Goal: Task Accomplishment & Management: Manage account settings

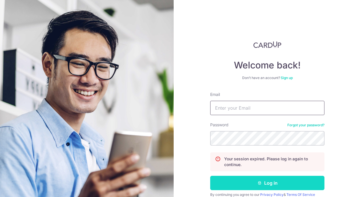
type input "[EMAIL_ADDRESS][DOMAIN_NAME]"
click at [247, 178] on button "Log in" at bounding box center [267, 182] width 114 height 14
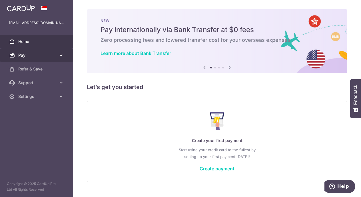
click at [35, 57] on span "Pay" at bounding box center [37, 55] width 38 height 6
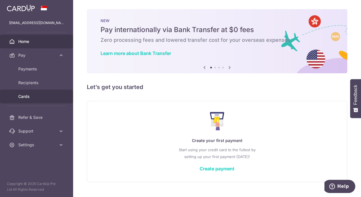
click at [28, 93] on span "Cards" at bounding box center [37, 96] width 38 height 6
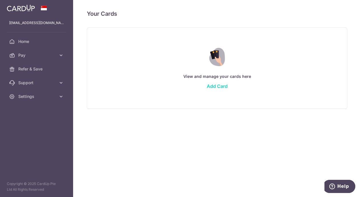
click at [223, 87] on link "Add Card" at bounding box center [217, 86] width 21 height 6
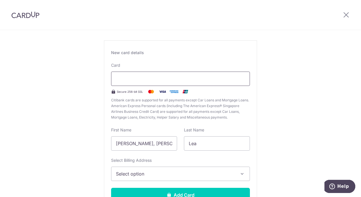
scroll to position [45, 0]
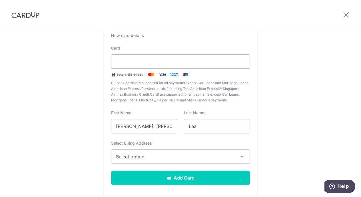
click at [171, 161] on button "Select option" at bounding box center [180, 156] width 139 height 14
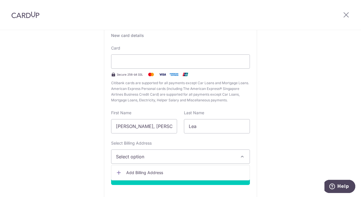
click at [313, 91] on div "New Card Details New card details Card Secure 256-bit SSL Citibank cards are su…" at bounding box center [180, 105] width 361 height 240
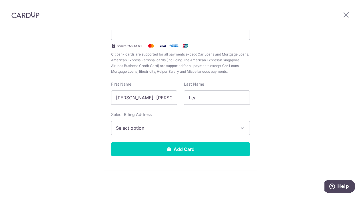
scroll to position [0, 0]
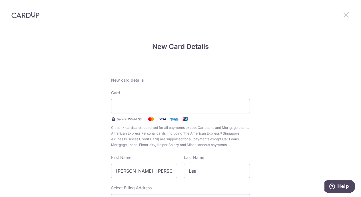
click at [345, 13] on icon at bounding box center [346, 14] width 7 height 7
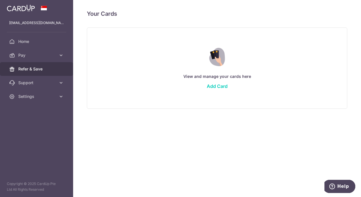
click at [47, 65] on link "Refer & Save" at bounding box center [36, 69] width 73 height 14
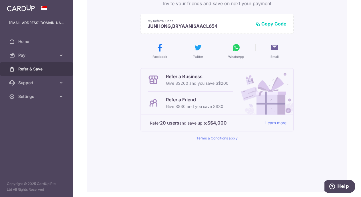
scroll to position [90, 0]
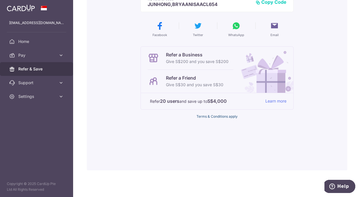
click at [209, 115] on link "Terms & Conditions apply" at bounding box center [217, 116] width 41 height 4
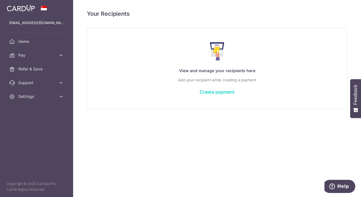
click at [224, 90] on link "Create payment" at bounding box center [217, 92] width 35 height 6
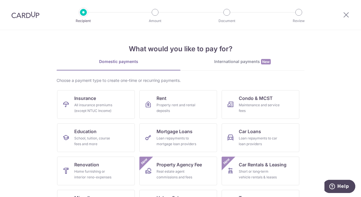
click at [19, 98] on section "What would you like to pay for? Domestic payments International payments New Ch…" at bounding box center [180, 113] width 361 height 167
click at [349, 13] on icon at bounding box center [346, 14] width 7 height 7
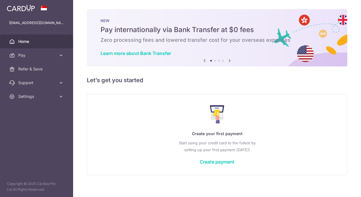
click at [347, 16] on div "× Pause Schedule Pause all future payments in this series Pause just this one p…" at bounding box center [217, 98] width 288 height 197
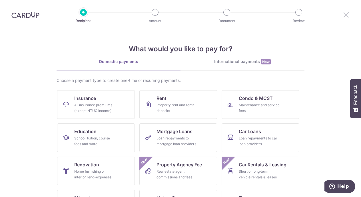
click at [346, 18] on icon at bounding box center [346, 14] width 7 height 7
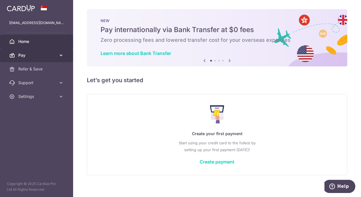
click at [41, 56] on span "Pay" at bounding box center [37, 55] width 38 height 6
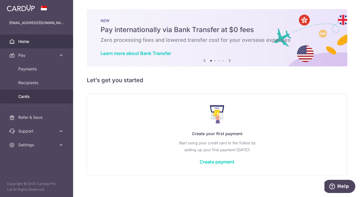
click at [25, 95] on span "Cards" at bounding box center [37, 96] width 38 height 6
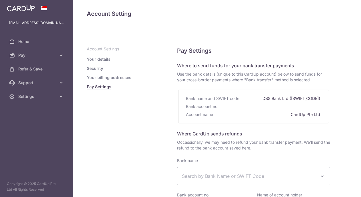
select select
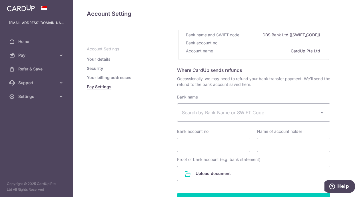
scroll to position [65, 0]
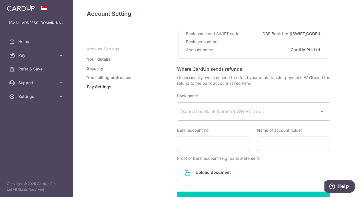
click at [245, 108] on span "Search by Bank Name or SWIFT Code" at bounding box center [249, 111] width 134 height 7
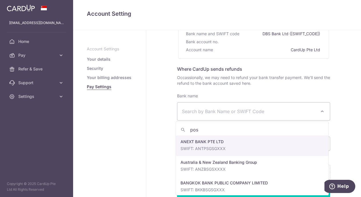
type input "posb"
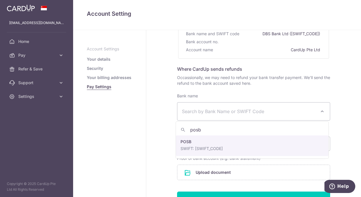
select select "19"
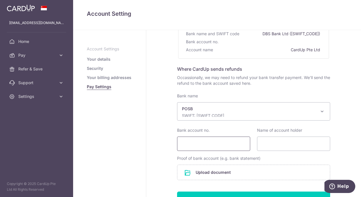
click at [221, 141] on input "Bank account no." at bounding box center [213, 143] width 73 height 14
type input "228548812"
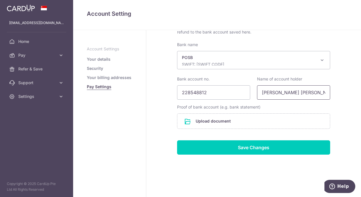
type input "Lea Jun Hong Bryaan Isaac"
click at [213, 123] on input "file" at bounding box center [253, 120] width 153 height 15
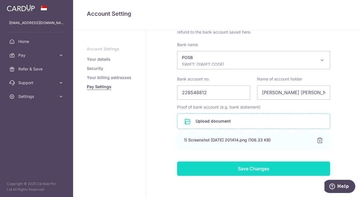
click at [195, 170] on input "Save Changes" at bounding box center [253, 168] width 153 height 14
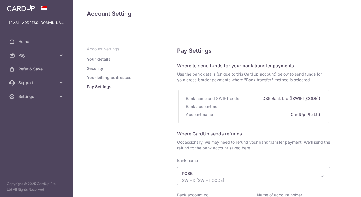
select select "19"
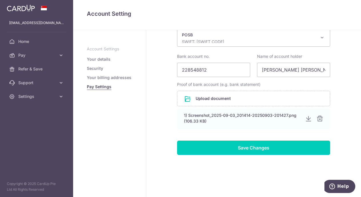
scroll to position [138, 0]
click at [113, 76] on link "Your billing addresses" at bounding box center [109, 78] width 45 height 6
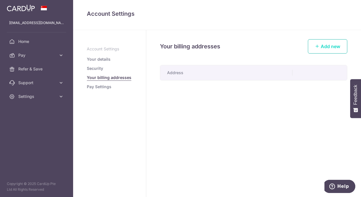
click at [320, 45] on link "Add new" at bounding box center [327, 46] width 39 height 14
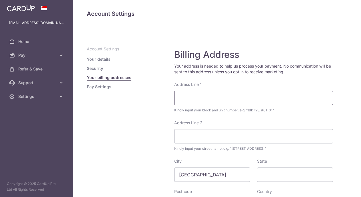
click at [214, 100] on input "Address Line 1" at bounding box center [253, 98] width 159 height 14
type input "Blk 870A #11-10"
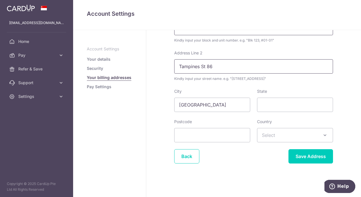
scroll to position [70, 0]
type input "Tampines St 86"
click at [232, 132] on input "Postcode" at bounding box center [212, 135] width 76 height 14
type input "521870"
click at [269, 138] on span "Select" at bounding box center [294, 135] width 75 height 14
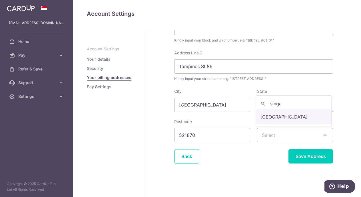
type input "singa"
select select "199"
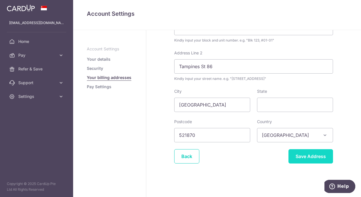
click at [305, 156] on input "Save Address" at bounding box center [311, 156] width 45 height 14
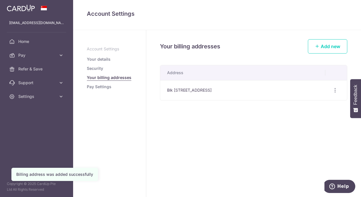
click at [97, 68] on link "Security" at bounding box center [95, 68] width 16 height 6
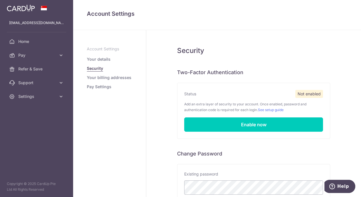
scroll to position [9, 0]
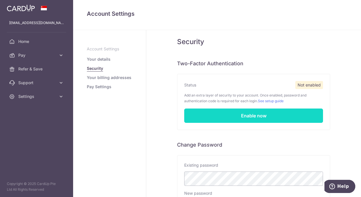
click at [235, 119] on link "Enable now" at bounding box center [253, 115] width 139 height 14
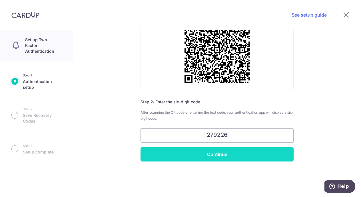
type input "279226"
click at [219, 158] on input "Continue" at bounding box center [217, 154] width 153 height 14
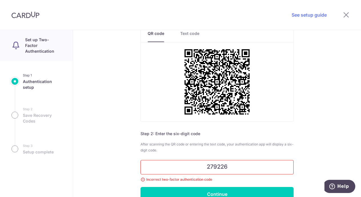
scroll to position [56, 0]
drag, startPoint x: 233, startPoint y: 167, endPoint x: 184, endPoint y: 165, distance: 49.7
click at [184, 165] on input "279226" at bounding box center [217, 167] width 153 height 14
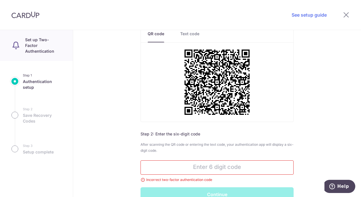
scroll to position [41, 0]
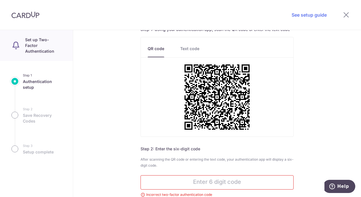
click at [184, 43] on ul "QR code Text code" at bounding box center [217, 47] width 139 height 20
click at [184, 46] on link "Text code" at bounding box center [189, 51] width 19 height 11
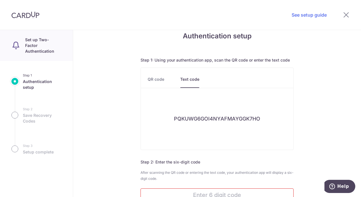
scroll to position [7, 0]
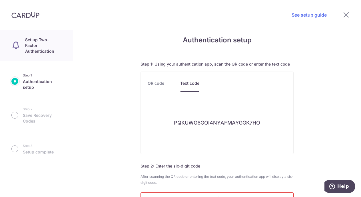
click at [156, 86] on link "QR code" at bounding box center [156, 85] width 17 height 11
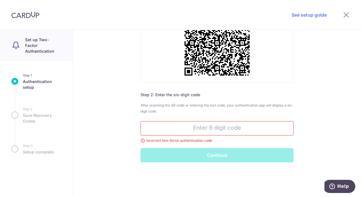
scroll to position [96, 0]
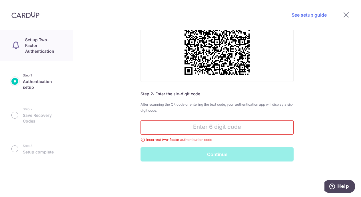
click at [226, 129] on input "text" at bounding box center [217, 127] width 153 height 14
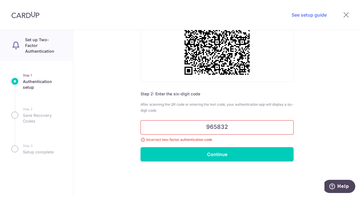
type input "965832"
click at [141, 147] on input "Continue" at bounding box center [217, 154] width 153 height 14
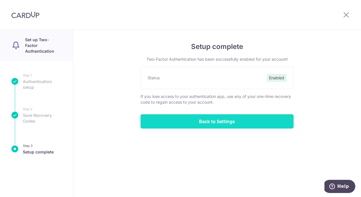
click at [238, 119] on input "Back to Settings" at bounding box center [217, 121] width 153 height 14
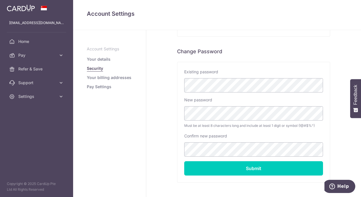
scroll to position [141, 0]
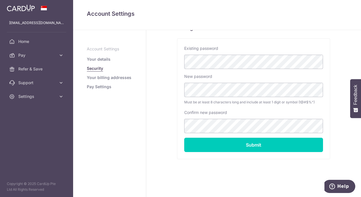
click at [99, 57] on link "Your details" at bounding box center [99, 59] width 24 height 6
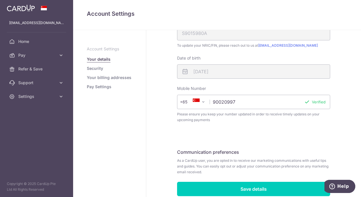
scroll to position [170, 0]
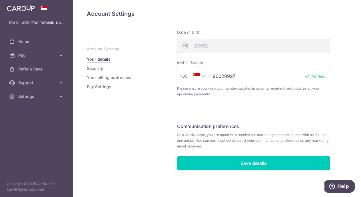
click at [107, 48] on p "Account Settings" at bounding box center [109, 49] width 45 height 6
click at [46, 80] on span "Support" at bounding box center [37, 83] width 38 height 6
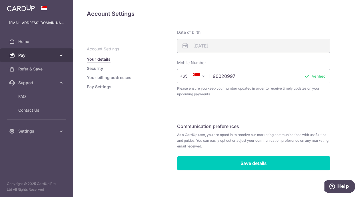
click at [42, 58] on span "Pay" at bounding box center [37, 55] width 38 height 6
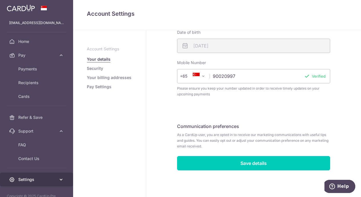
click at [51, 179] on span "Settings" at bounding box center [37, 179] width 38 height 6
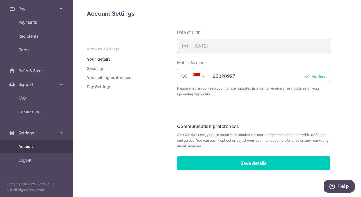
click at [29, 146] on span "Account" at bounding box center [37, 146] width 38 height 6
